Goal: Information Seeking & Learning: Learn about a topic

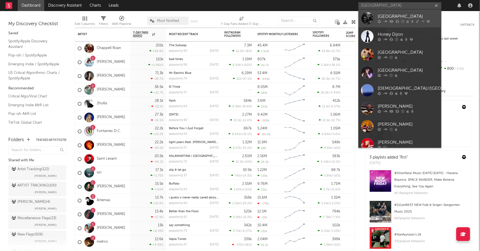
type input "dijon"
click at [394, 17] on div "[GEOGRAPHIC_DATA]" at bounding box center [407, 16] width 61 height 7
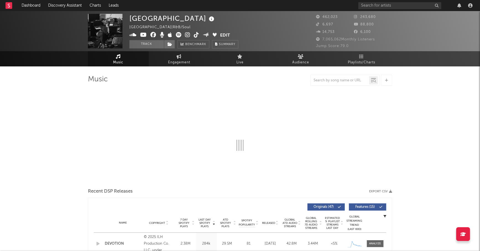
select select "6m"
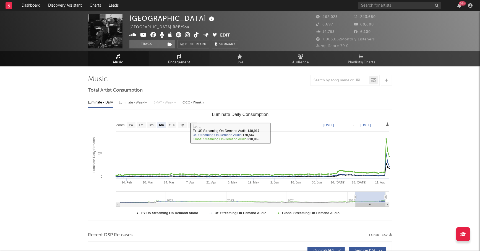
click at [185, 59] on span "Engagement" at bounding box center [179, 62] width 22 height 7
select select "1w"
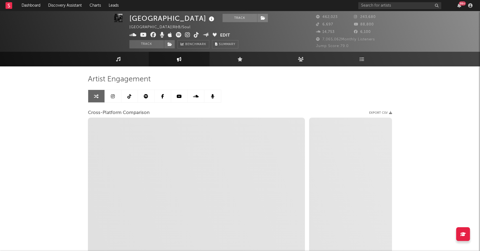
scroll to position [1, 0]
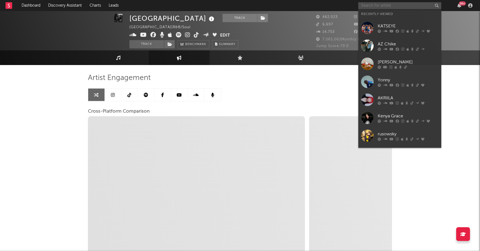
click at [392, 5] on input "text" at bounding box center [399, 5] width 83 height 7
select select "1m"
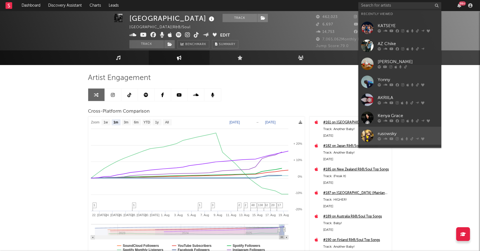
click at [398, 133] on div "rusowsky" at bounding box center [407, 133] width 61 height 7
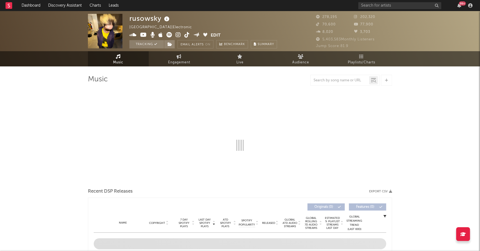
select select "6m"
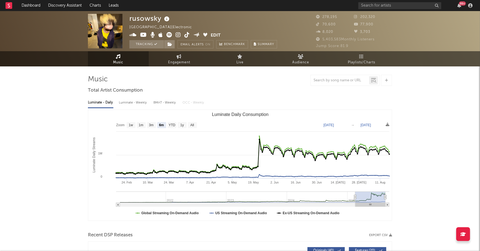
select select "6m"
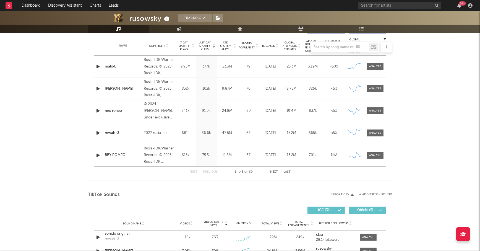
scroll to position [199, 0]
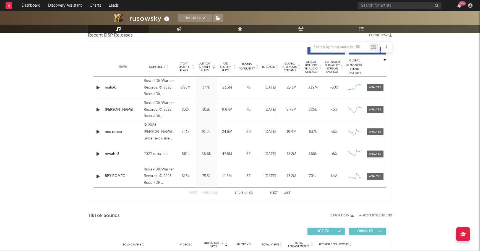
click at [227, 65] on span "ATD Spotify Plays" at bounding box center [225, 67] width 15 height 10
click at [273, 192] on button "Next" at bounding box center [274, 192] width 8 height 3
click at [291, 65] on span "Global ATD Audio Streams" at bounding box center [289, 67] width 15 height 10
click at [374, 84] on span at bounding box center [375, 87] width 17 height 7
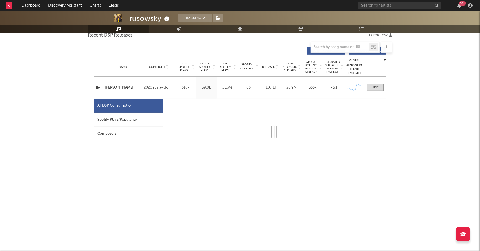
select select "6m"
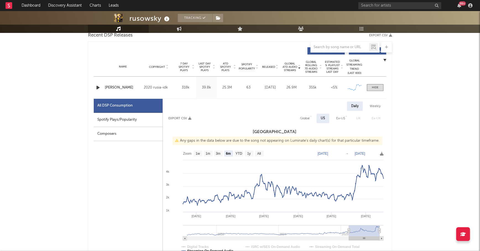
click at [311, 120] on div "Global" at bounding box center [305, 118] width 18 height 9
select select "6m"
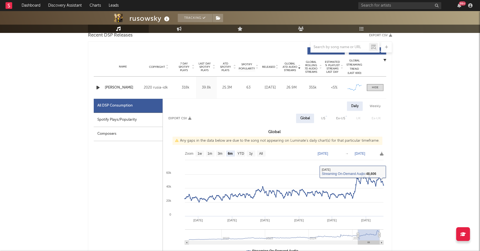
scroll to position [0, 0]
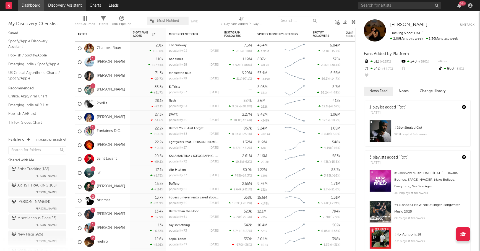
click at [62, 7] on link "Discovery Assistant" at bounding box center [64, 5] width 41 height 11
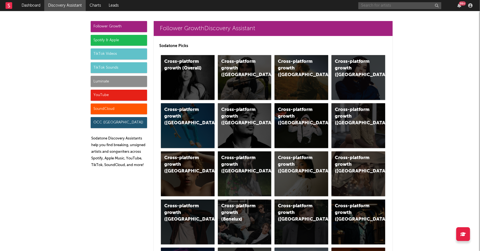
click at [379, 5] on input "text" at bounding box center [399, 5] width 83 height 7
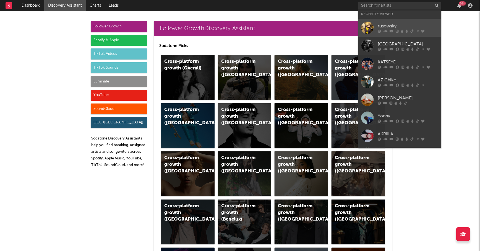
click at [385, 28] on div "rusowsky" at bounding box center [407, 26] width 61 height 7
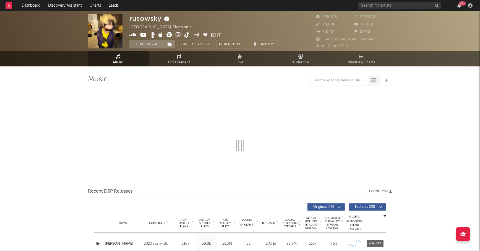
select select "6m"
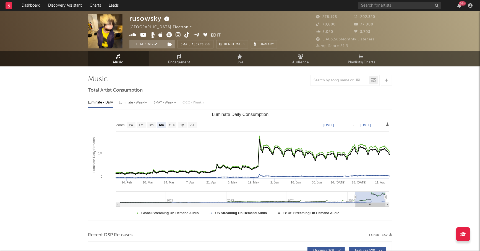
click at [128, 55] on link "Music" at bounding box center [118, 58] width 61 height 15
click at [56, 5] on link "Discovery Assistant" at bounding box center [64, 5] width 41 height 11
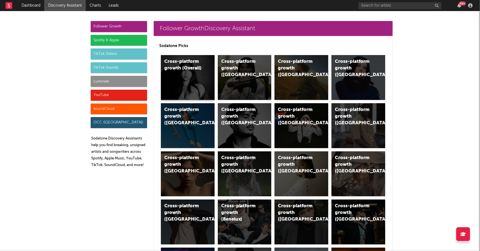
click at [195, 77] on div "Cross-platform growth (Overall)" at bounding box center [188, 77] width 54 height 45
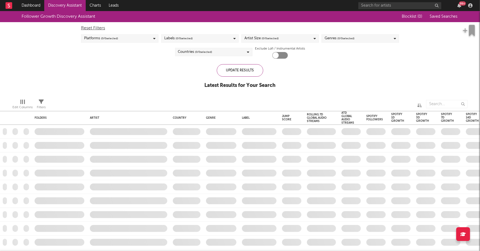
checkbox input "true"
